Goal: Information Seeking & Learning: Learn about a topic

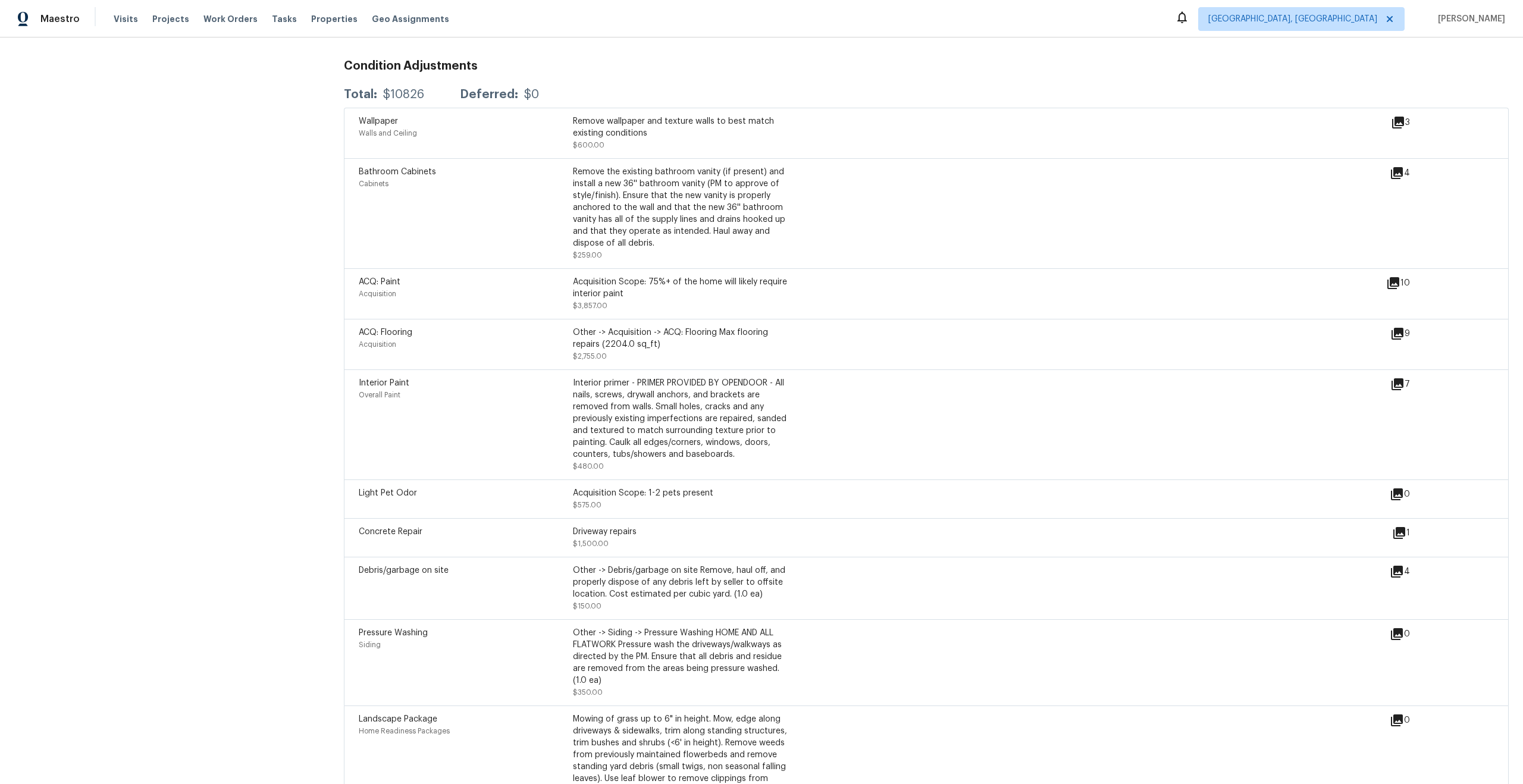
scroll to position [1435, 0]
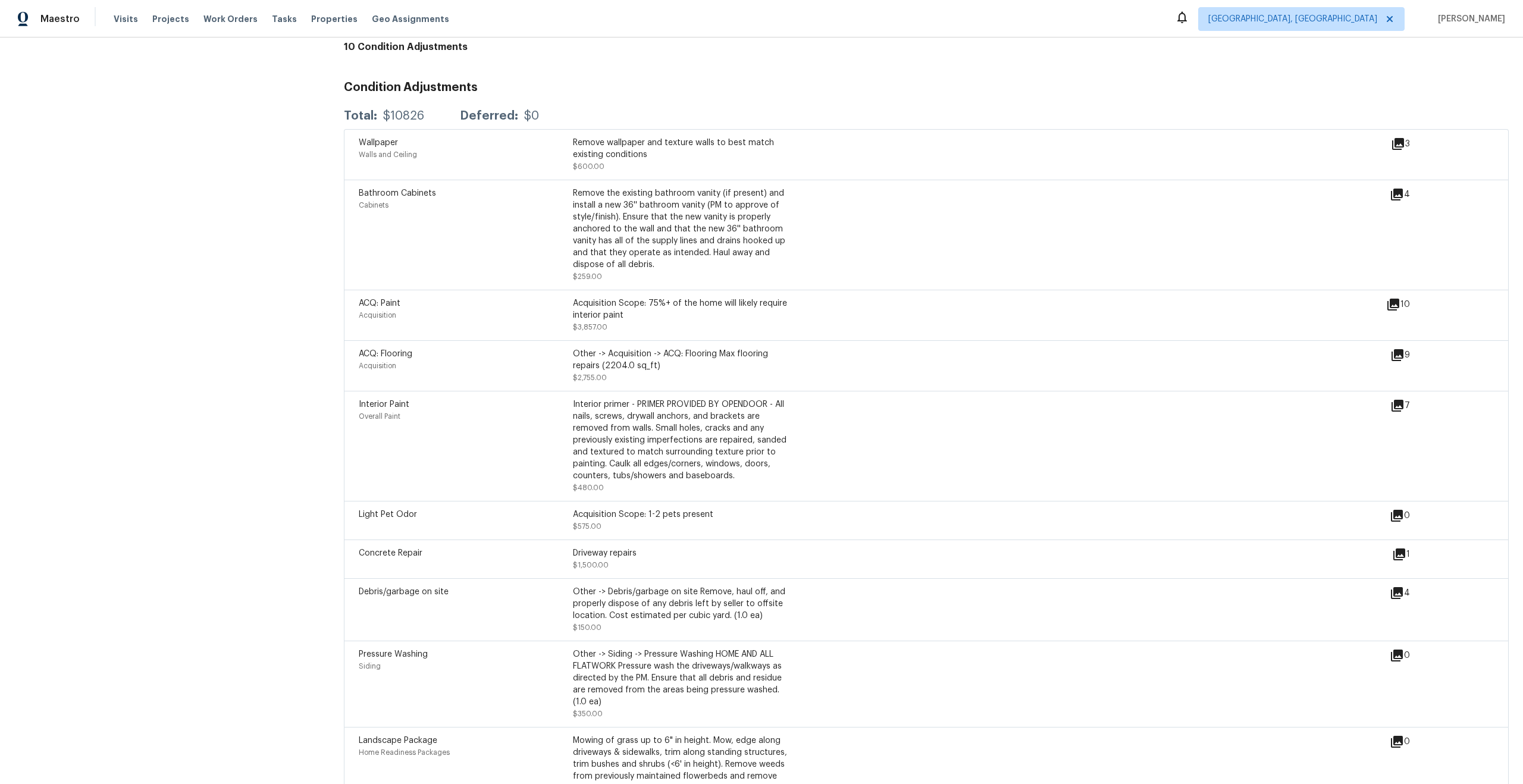
click at [1393, 297] on icon at bounding box center [1394, 305] width 14 height 14
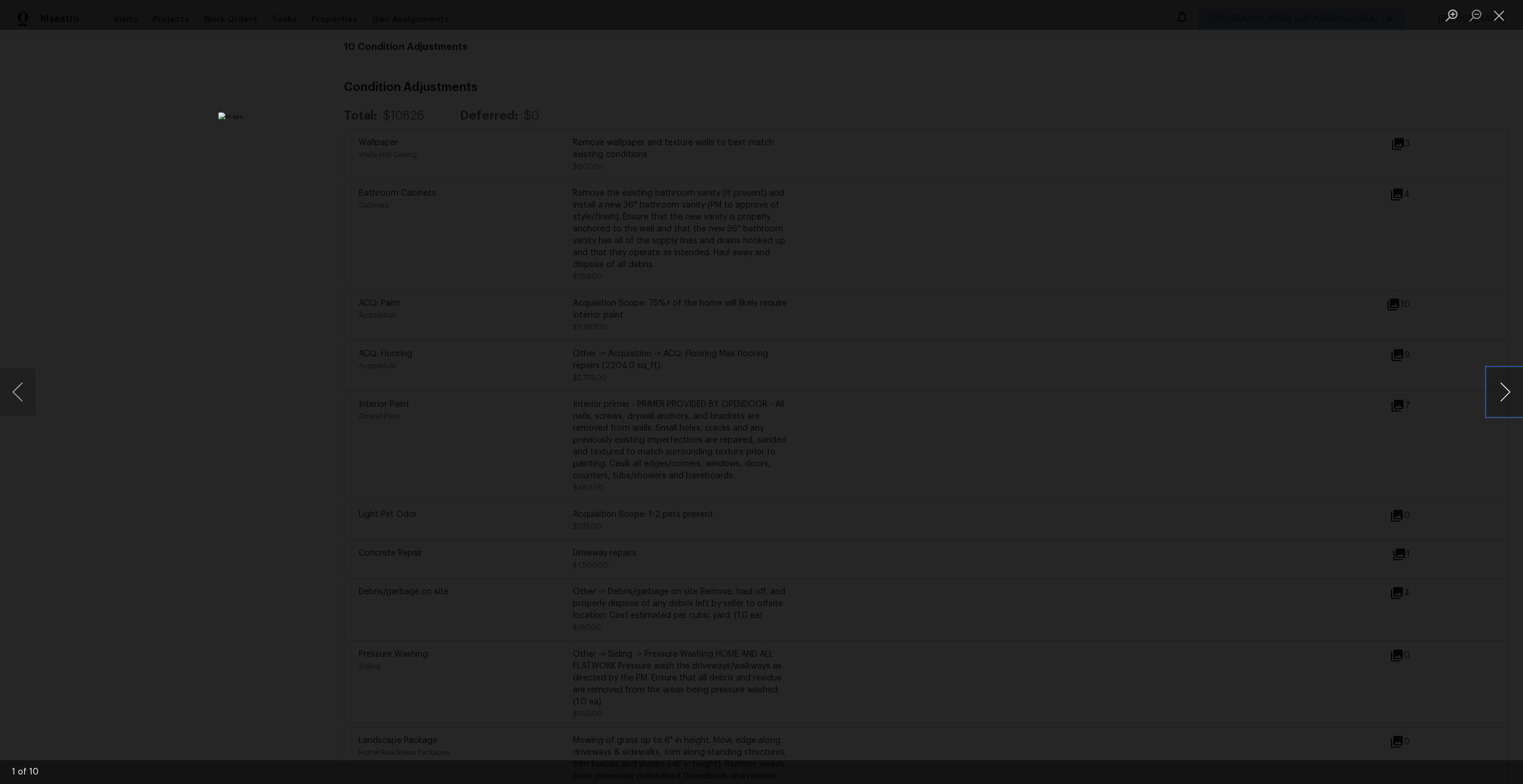
click at [1501, 385] on button "Next image" at bounding box center [1505, 392] width 36 height 48
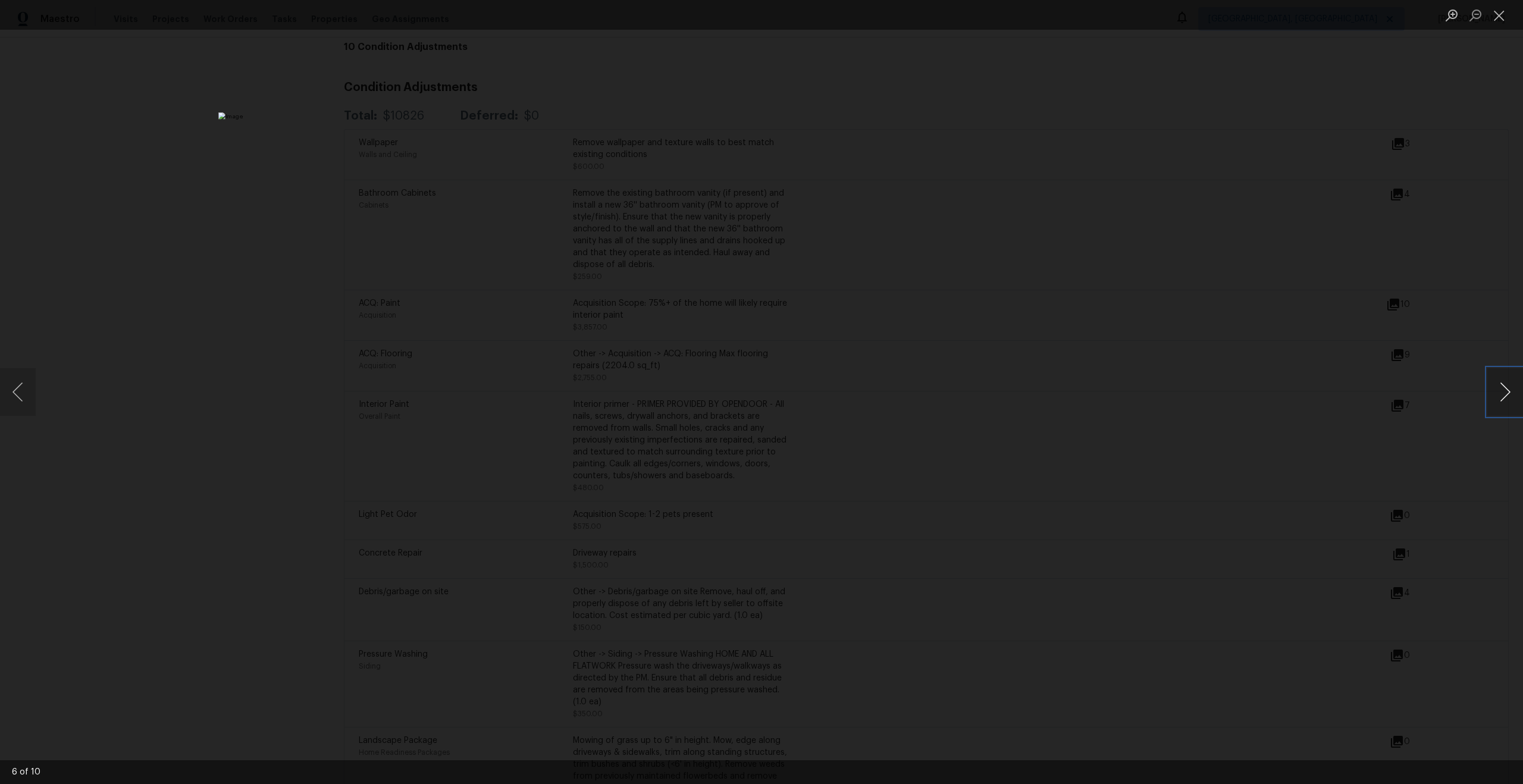
click at [1501, 385] on button "Next image" at bounding box center [1505, 392] width 36 height 48
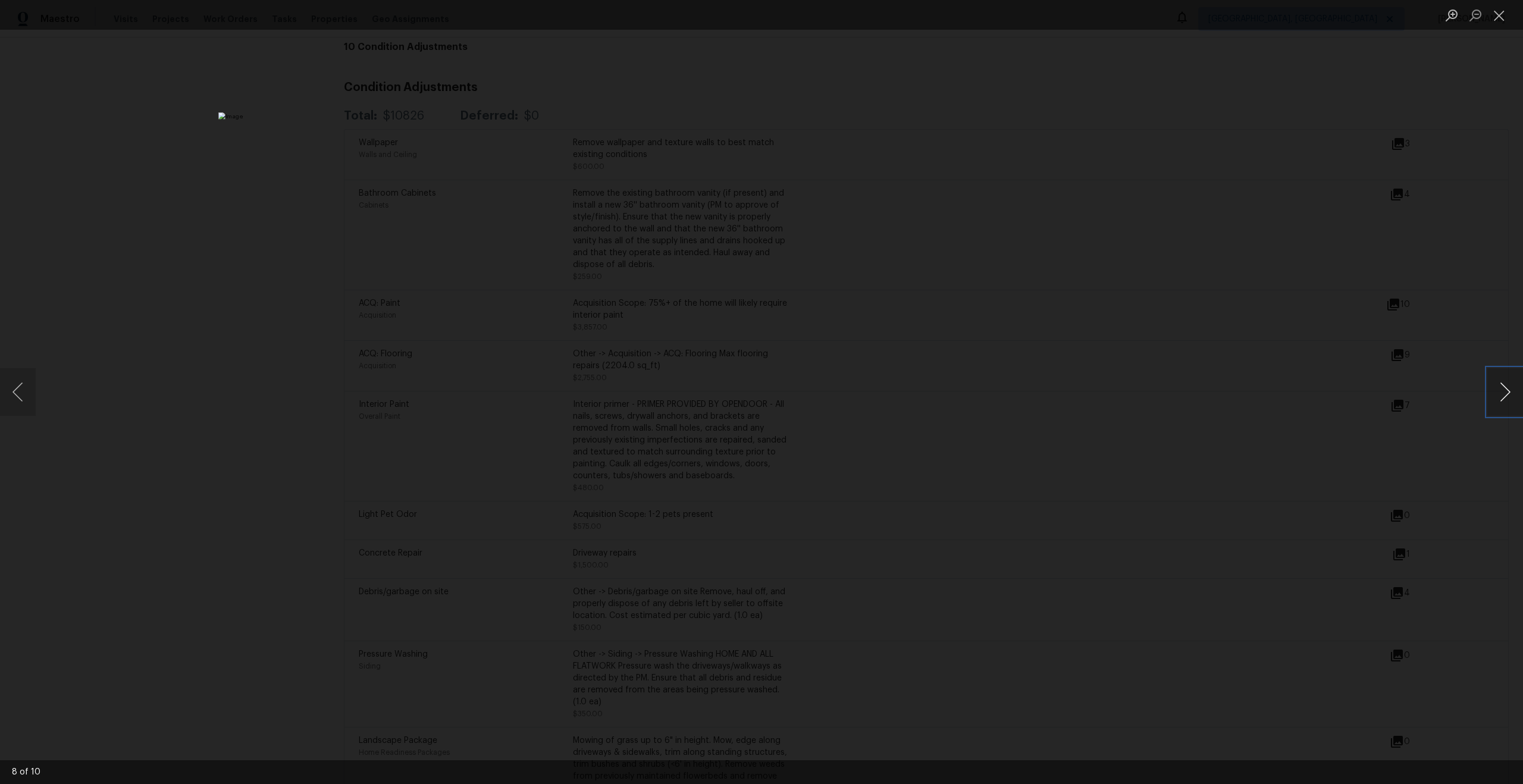
click at [1501, 385] on button "Next image" at bounding box center [1505, 392] width 36 height 48
click at [1499, 19] on button "Close lightbox" at bounding box center [1499, 15] width 24 height 21
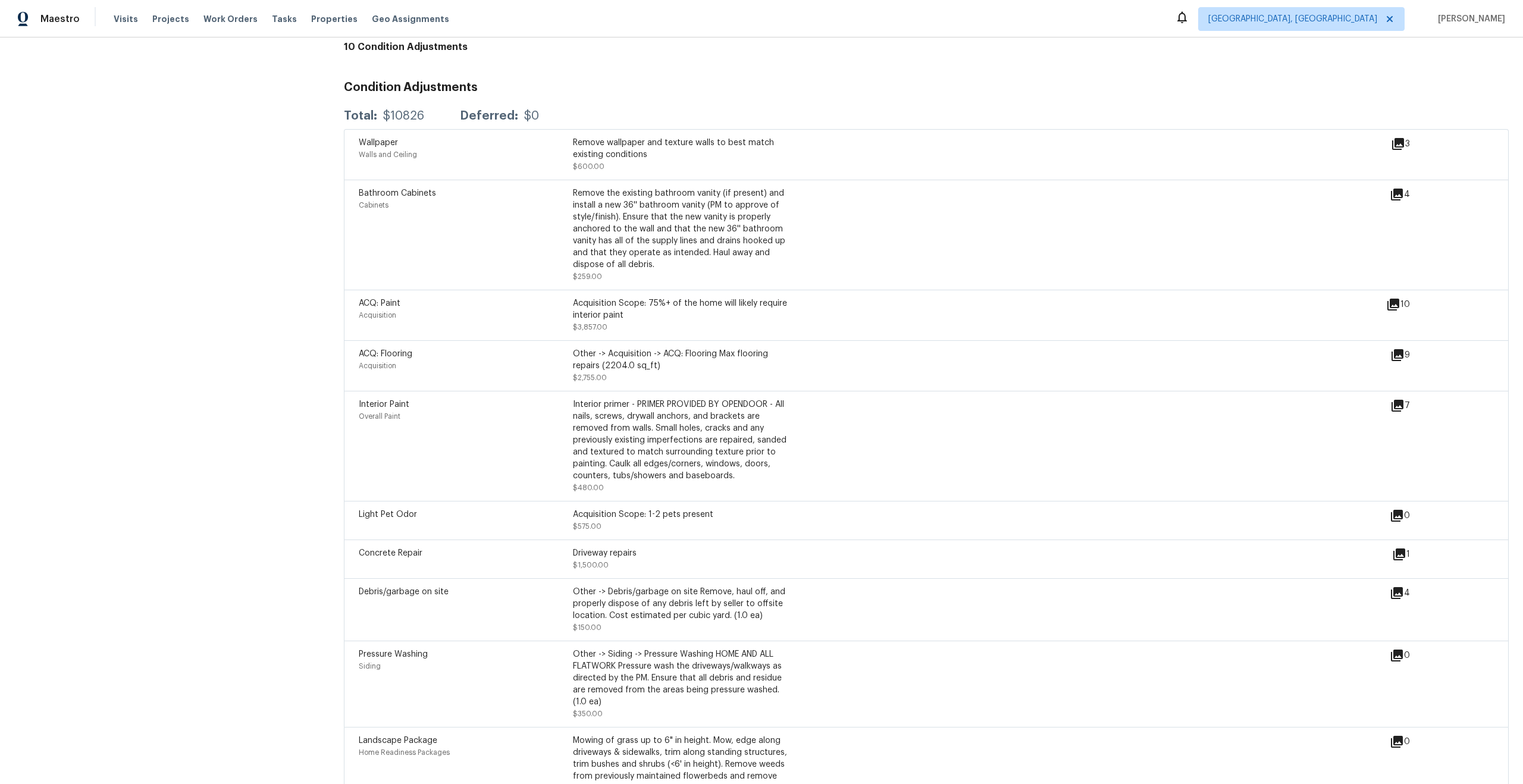
scroll to position [1492, 0]
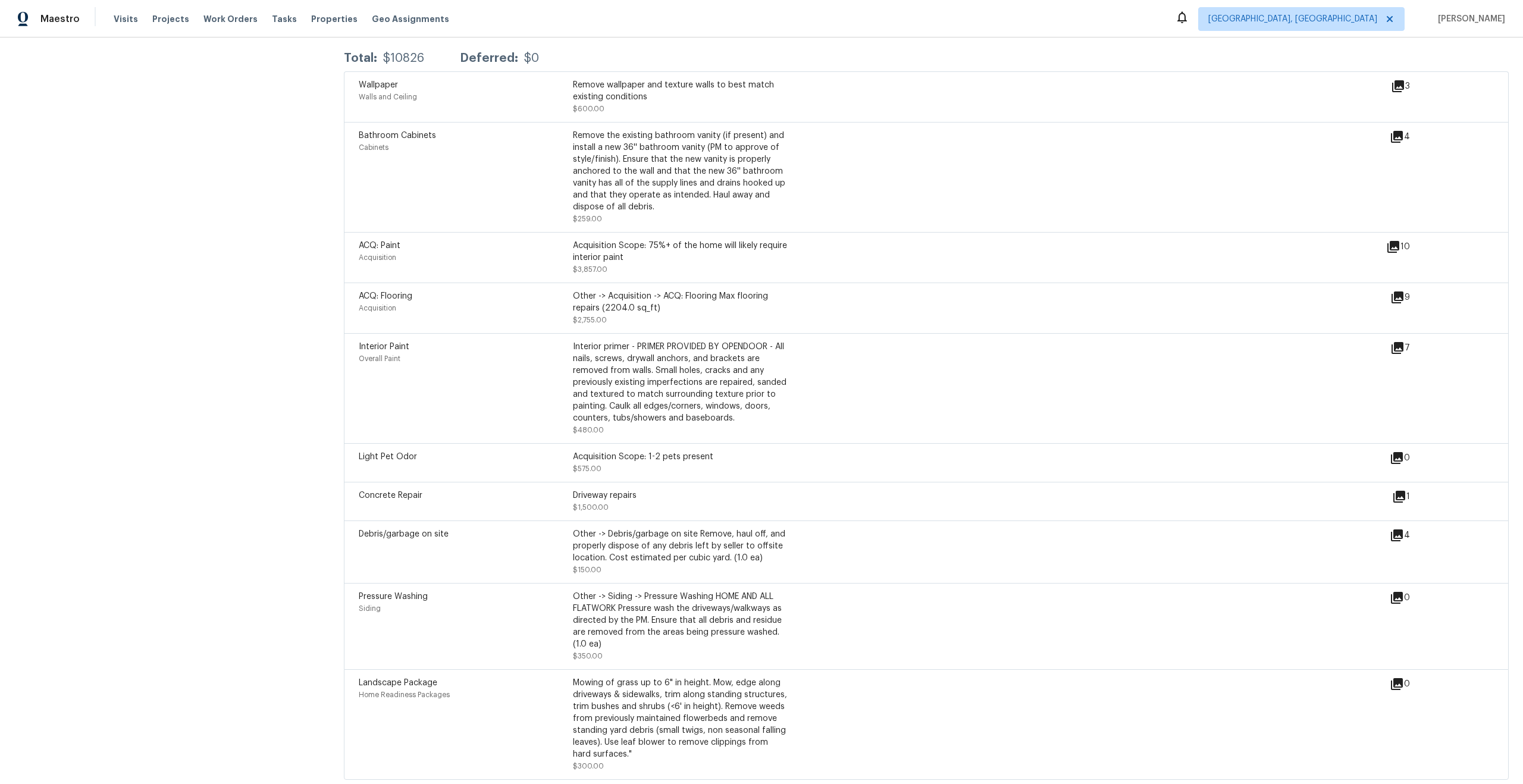
click at [1397, 531] on icon at bounding box center [1397, 535] width 14 height 14
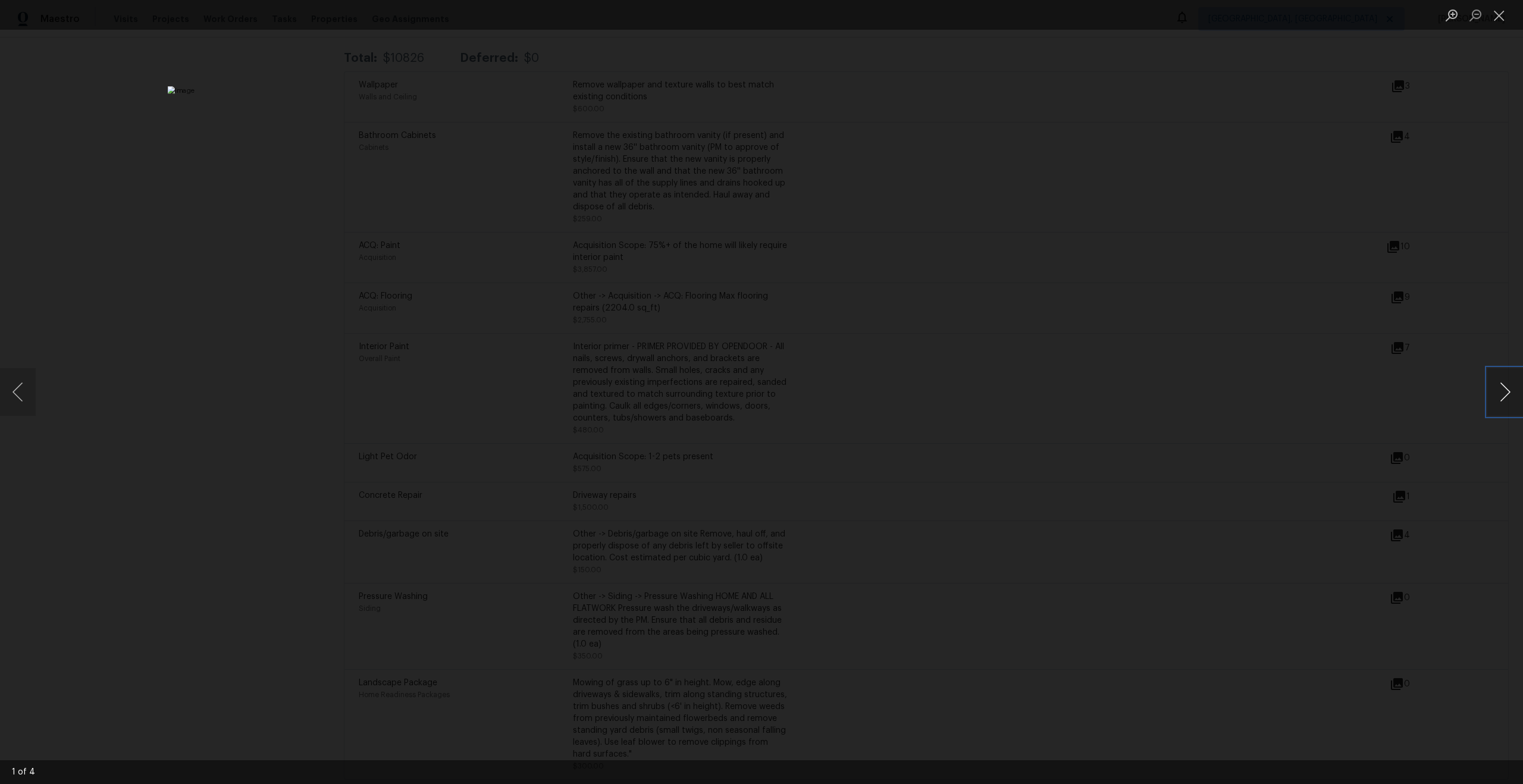
click at [1511, 396] on button "Next image" at bounding box center [1505, 392] width 36 height 48
click at [1498, 25] on button "Close lightbox" at bounding box center [1499, 15] width 24 height 21
